Goal: Navigation & Orientation: Find specific page/section

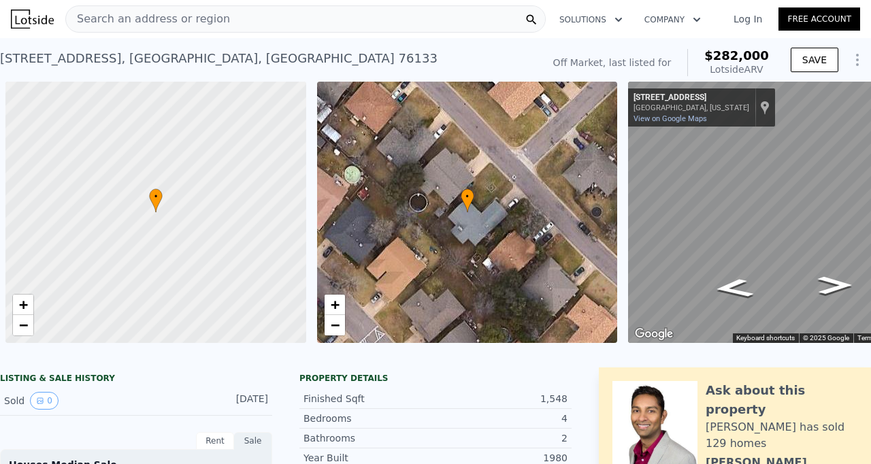
scroll to position [0, 5]
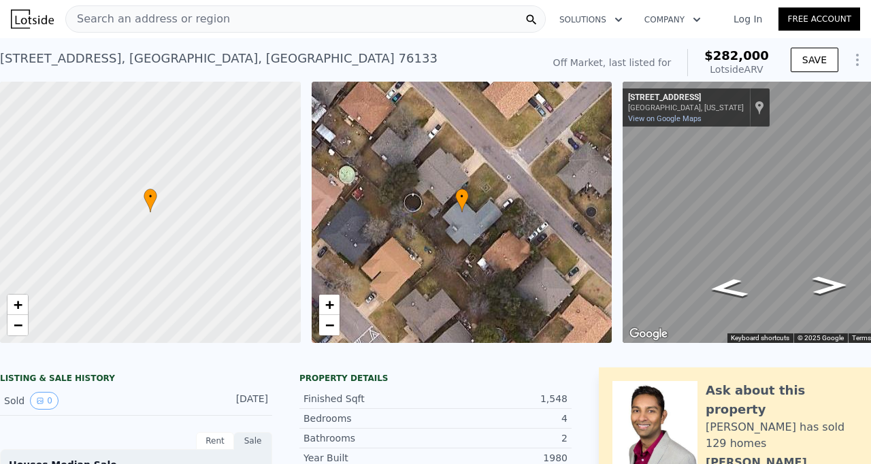
click at [303, 21] on div "Search an address or region" at bounding box center [305, 18] width 480 height 27
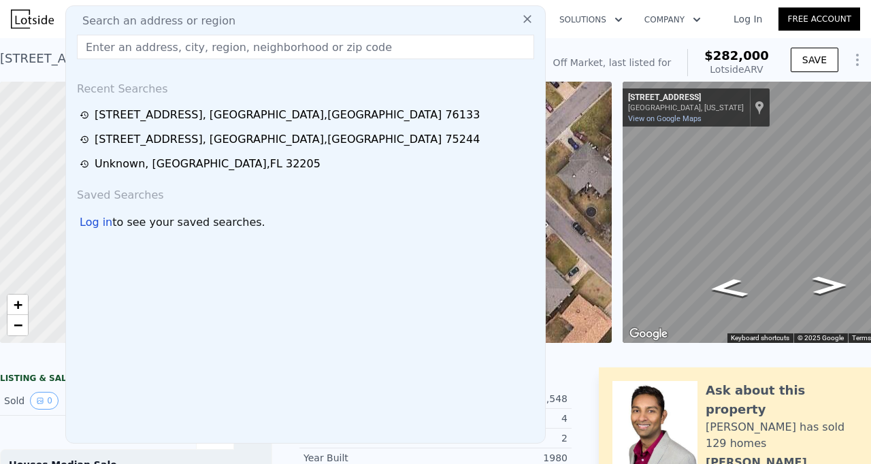
type input "Hey (agent first name) just a quick question, are you representing the seller o…"
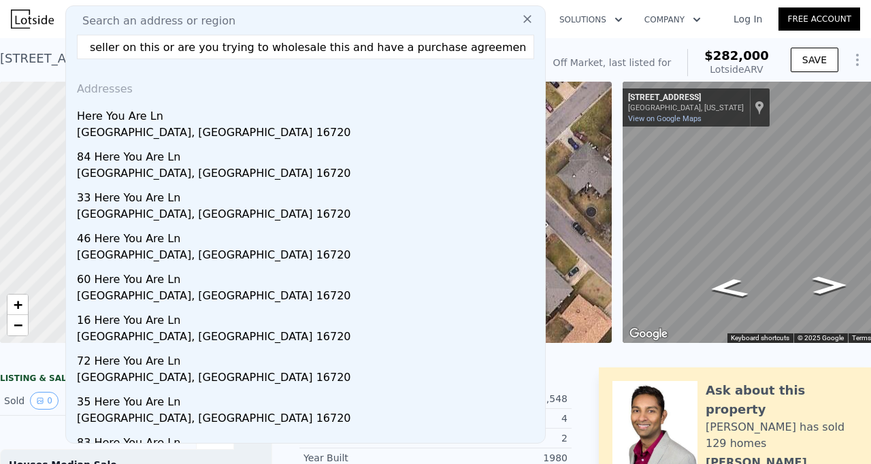
click at [358, 42] on input "Hey (agent first name) just a quick question, are you representing the seller o…" at bounding box center [305, 47] width 457 height 24
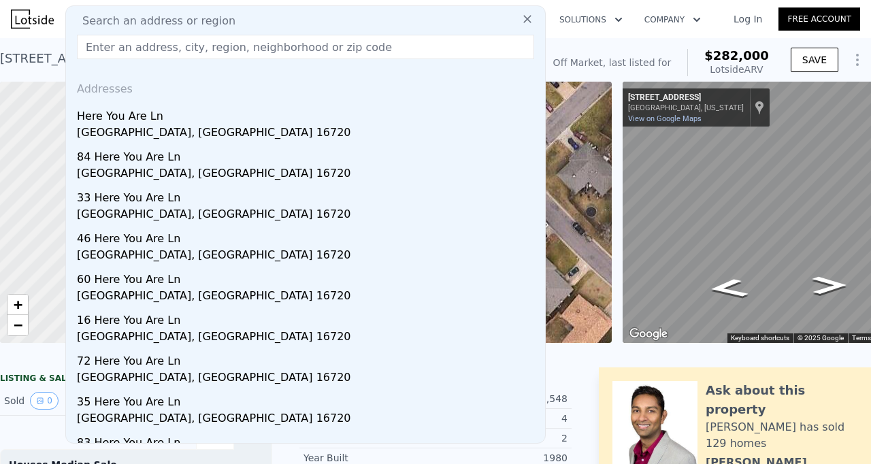
scroll to position [0, 0]
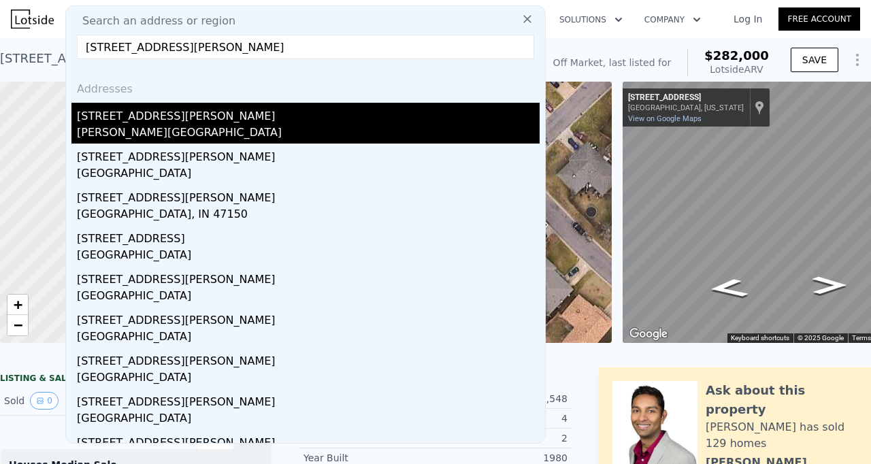
type input "[STREET_ADDRESS][PERSON_NAME]"
click at [314, 110] on div "[STREET_ADDRESS][PERSON_NAME]" at bounding box center [308, 114] width 463 height 22
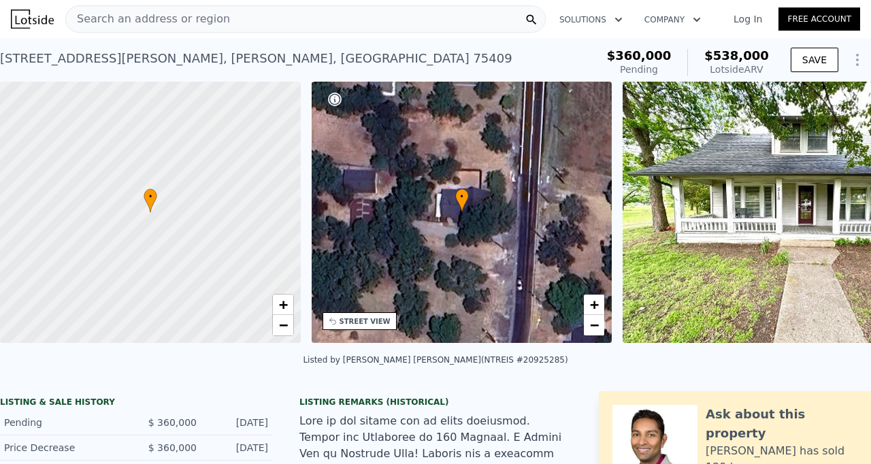
click at [293, 20] on div "Search an address or region" at bounding box center [305, 18] width 480 height 27
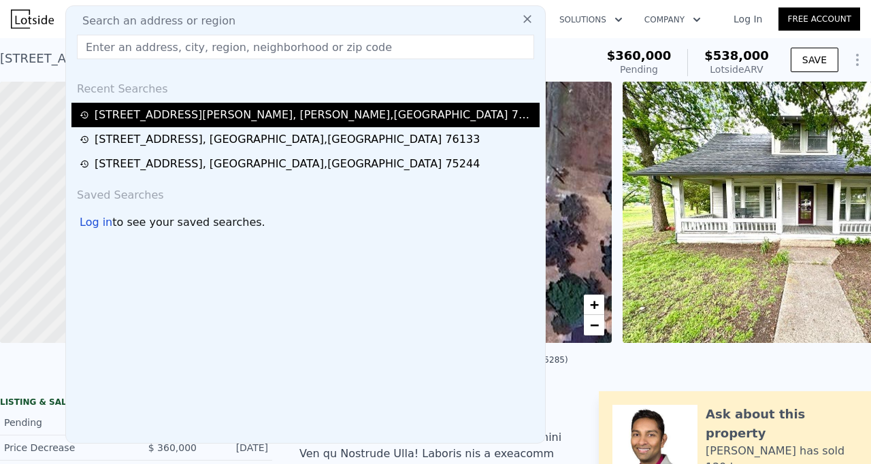
click at [267, 116] on div "[STREET_ADDRESS][PERSON_NAME][PERSON_NAME]" at bounding box center [308, 115] width 456 height 16
